Goal: Transaction & Acquisition: Purchase product/service

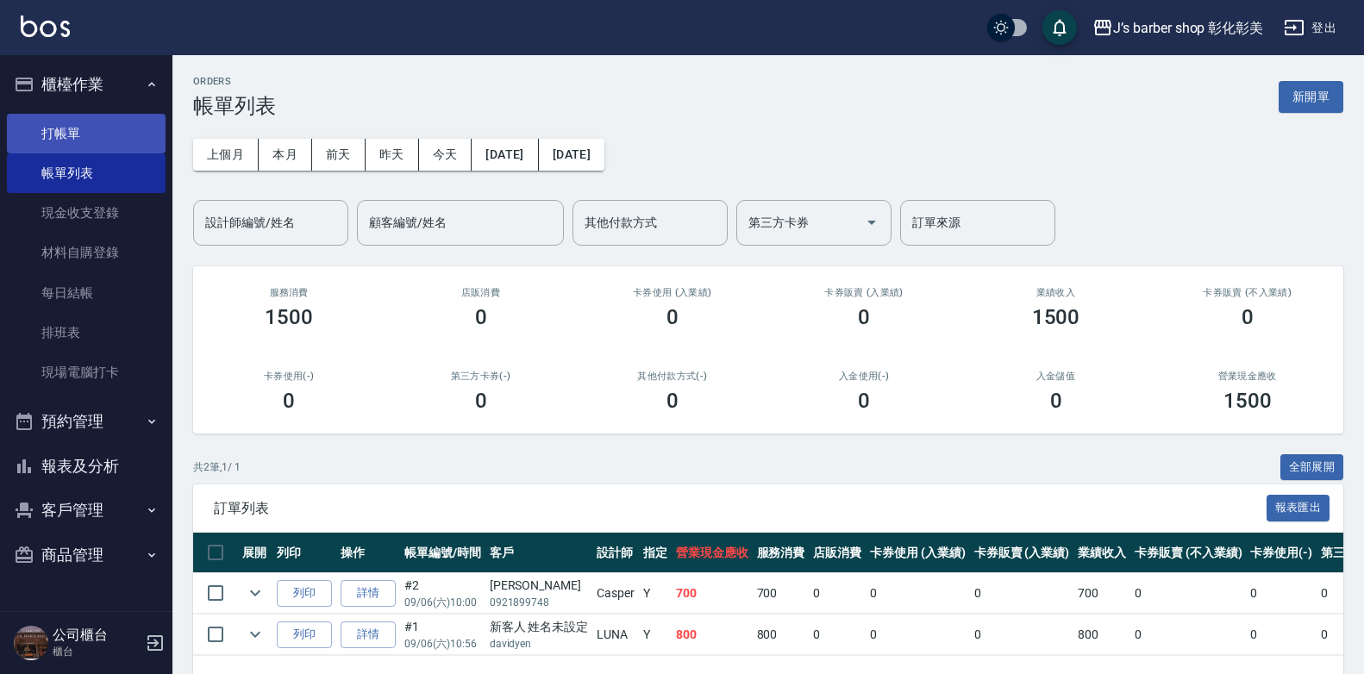
click at [33, 138] on link "打帳單" at bounding box center [86, 134] width 159 height 40
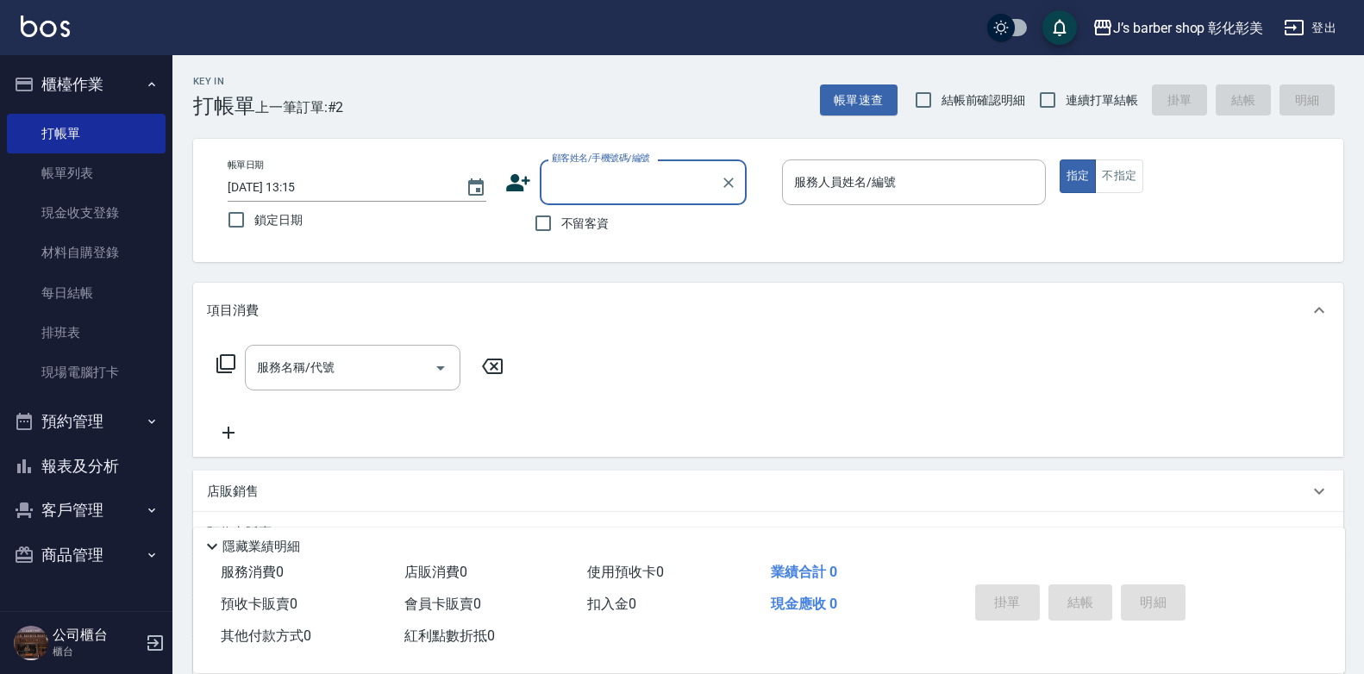
click at [297, 182] on input "[DATE] 13:15" at bounding box center [338, 187] width 221 height 28
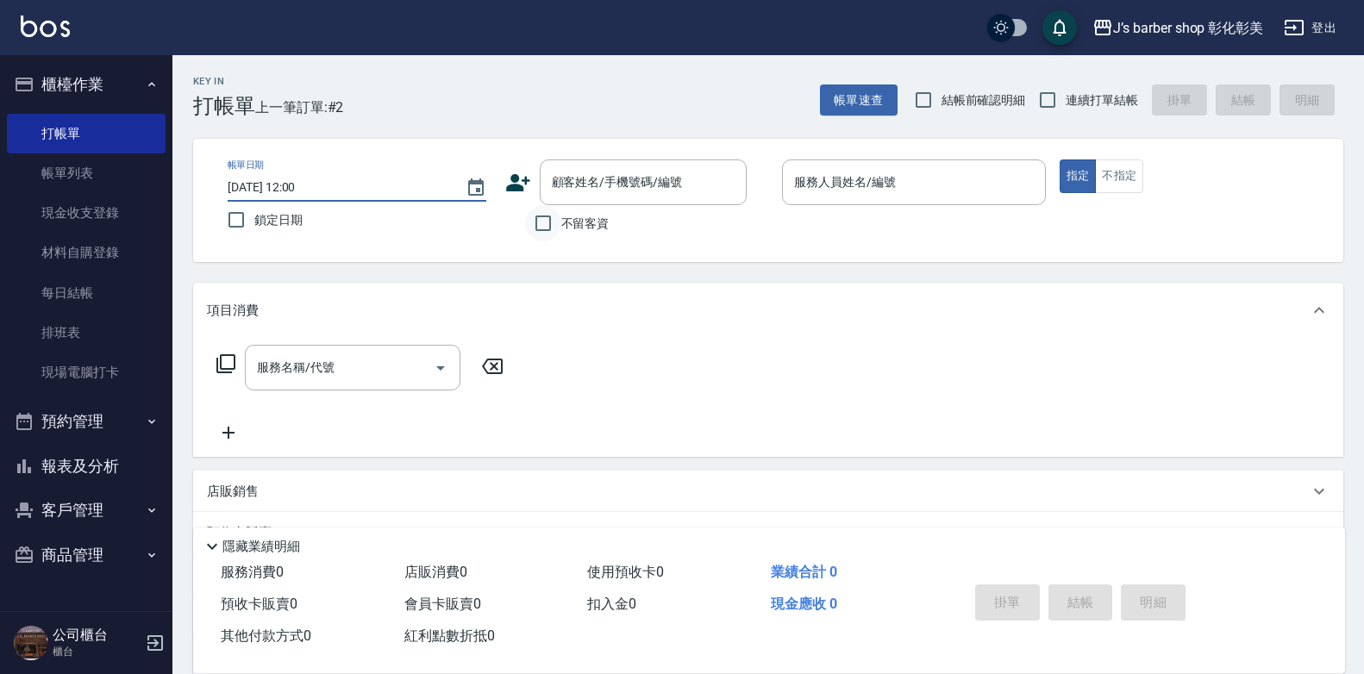
type input "[DATE] 12:00"
click at [534, 221] on input "不留客資" at bounding box center [543, 223] width 36 height 36
checkbox input "true"
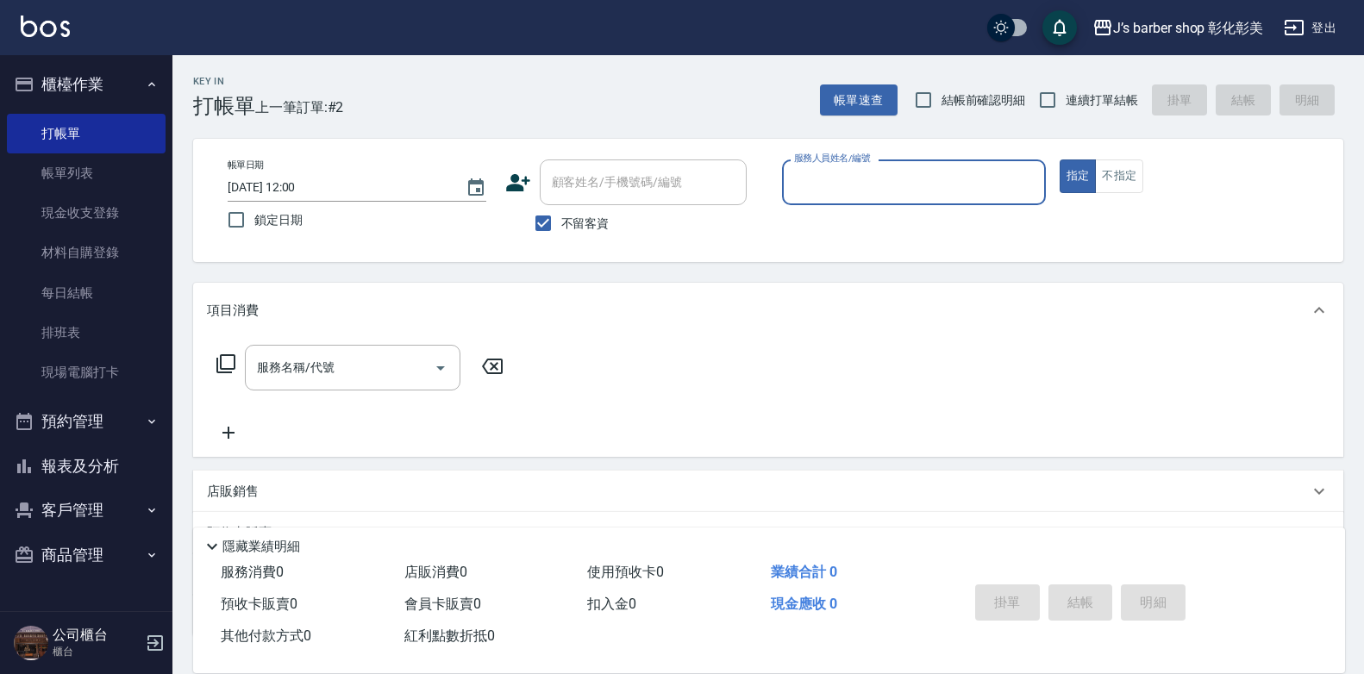
click at [951, 198] on div "服務人員姓名/編號" at bounding box center [914, 182] width 264 height 46
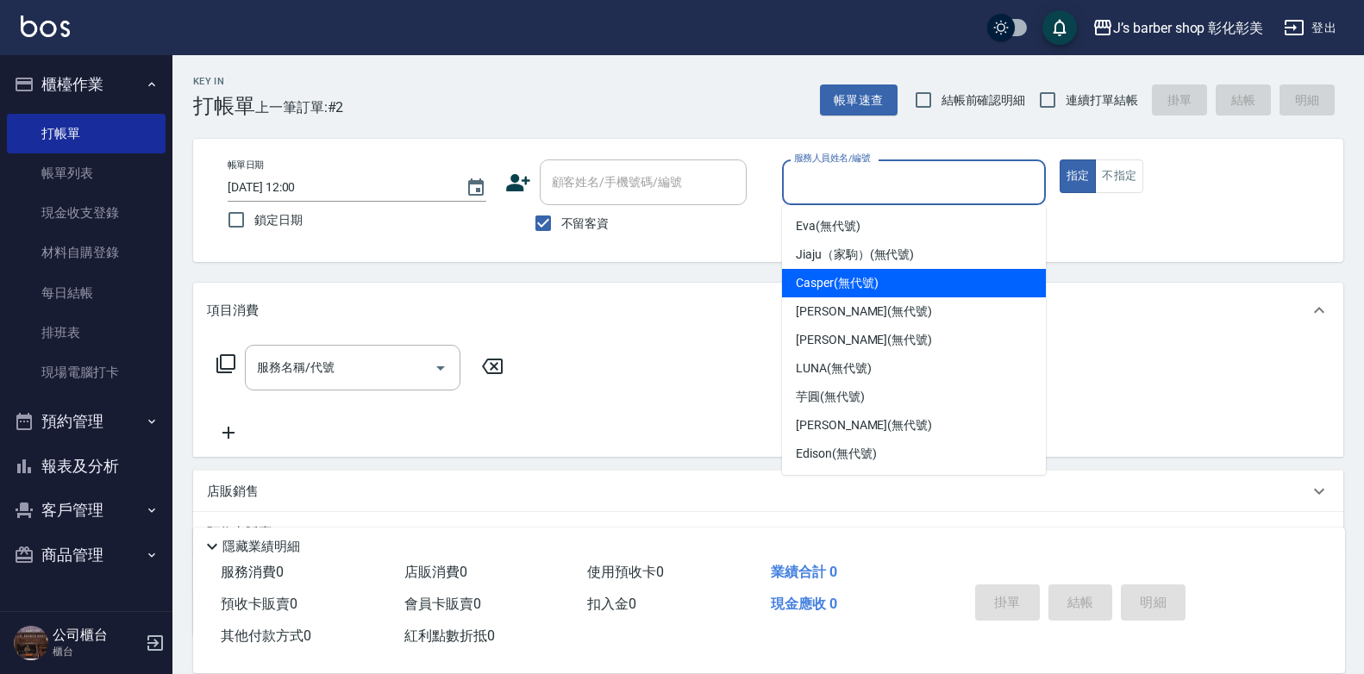
click at [907, 272] on div "Casper (無代號)" at bounding box center [914, 283] width 264 height 28
type input "Casper(無代號)"
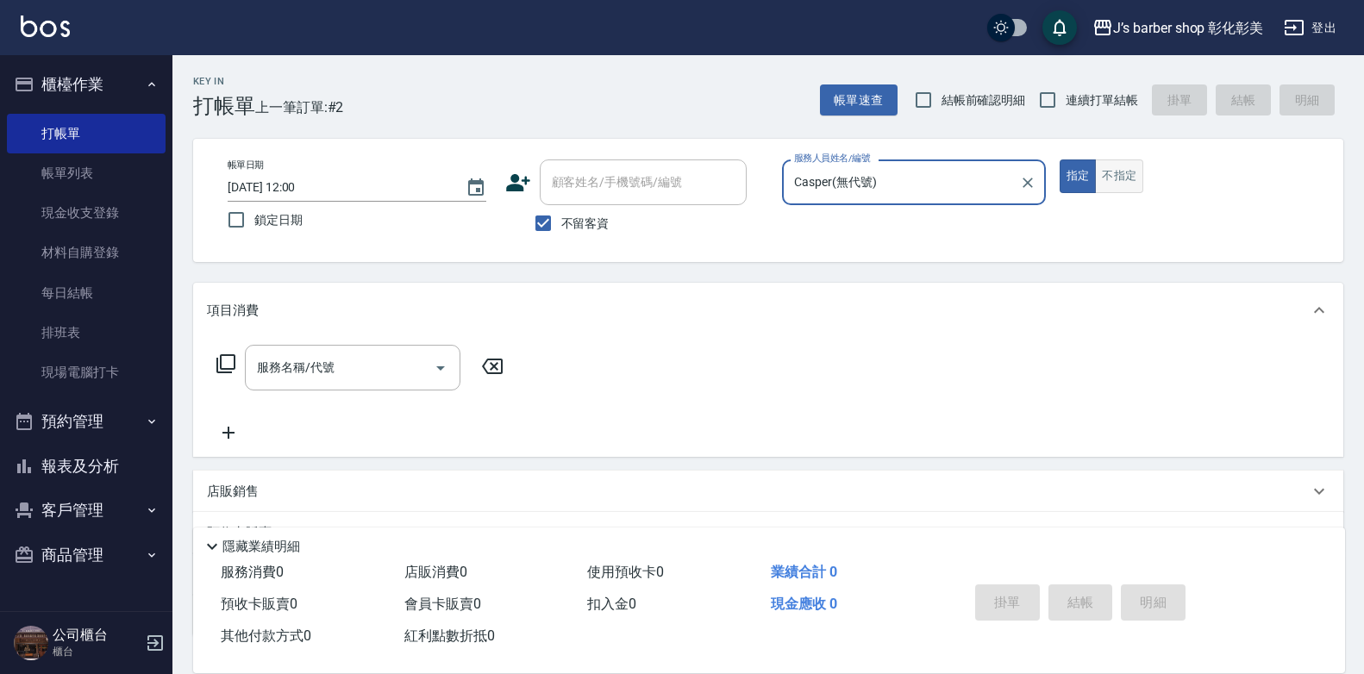
click at [1114, 169] on button "不指定" at bounding box center [1119, 176] width 48 height 34
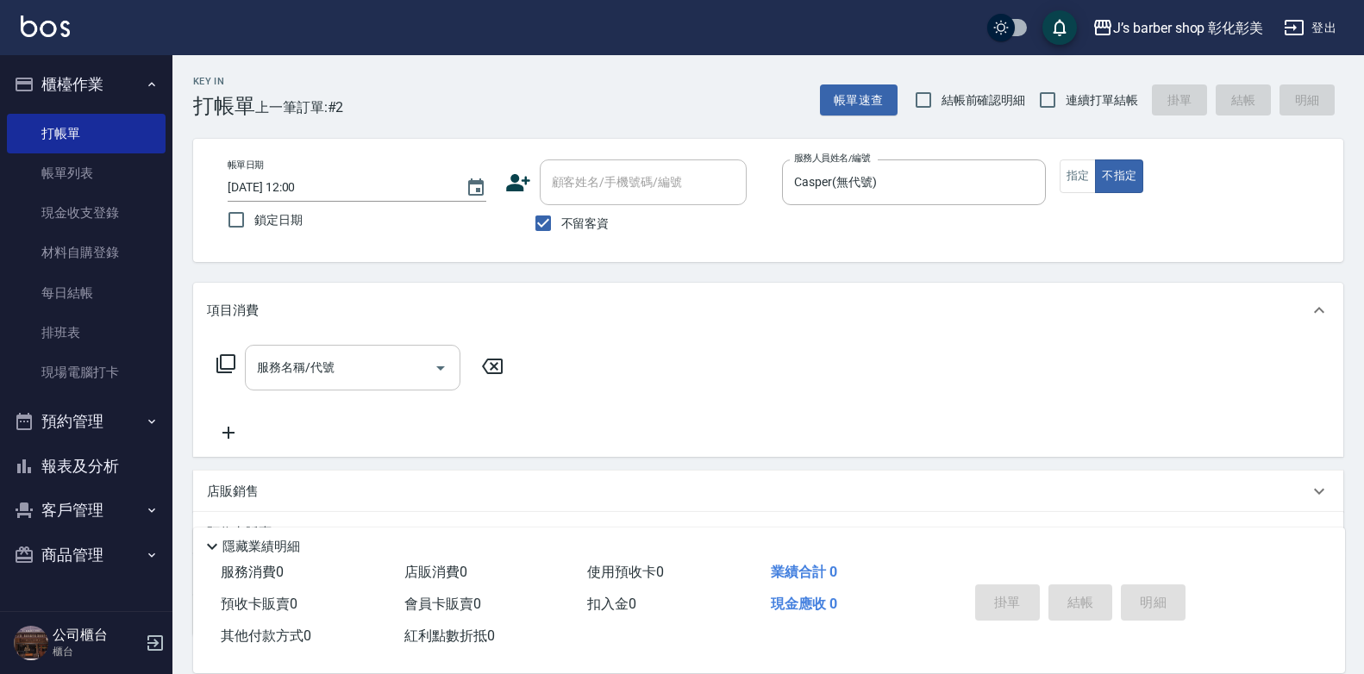
click at [296, 371] on div "服務名稱/代號 服務名稱/代號" at bounding box center [352, 368] width 215 height 46
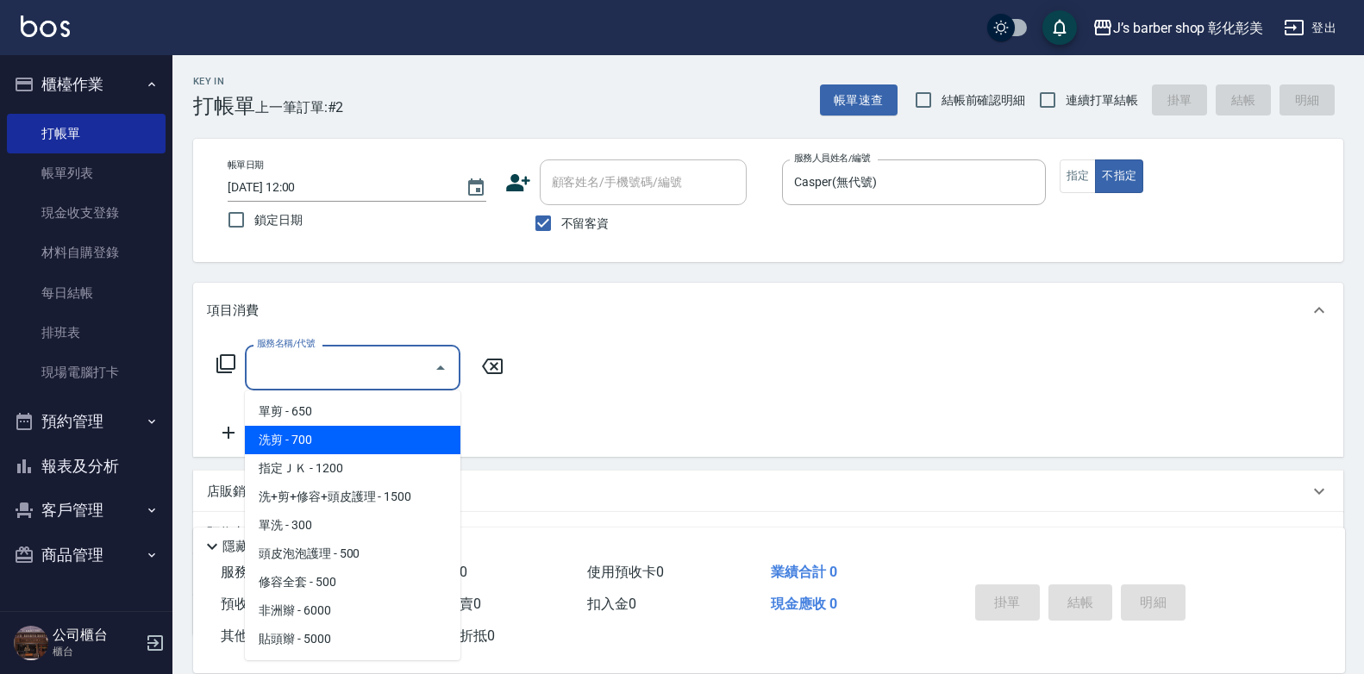
click at [324, 438] on span "洗剪 - 700" at bounding box center [352, 440] width 215 height 28
type input "洗剪(101)"
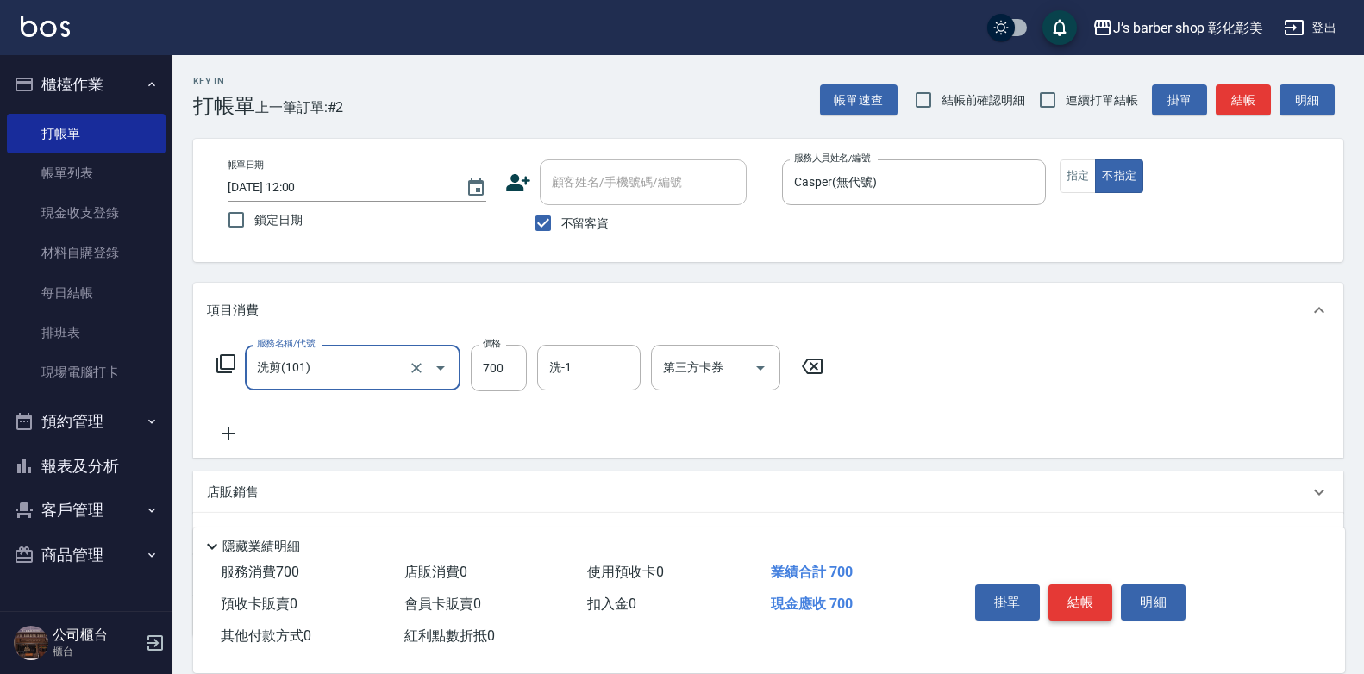
click at [1048, 584] on button "結帳" at bounding box center [1080, 602] width 65 height 36
